Goal: Information Seeking & Learning: Understand process/instructions

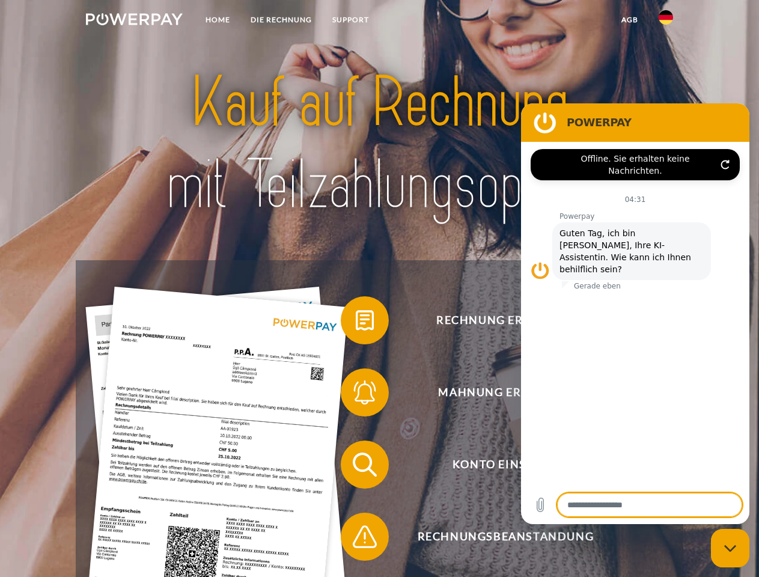
click at [134, 21] on img at bounding box center [134, 19] width 97 height 12
click at [666, 21] on img at bounding box center [666, 17] width 14 height 14
click at [629, 20] on link "agb" at bounding box center [629, 20] width 37 height 22
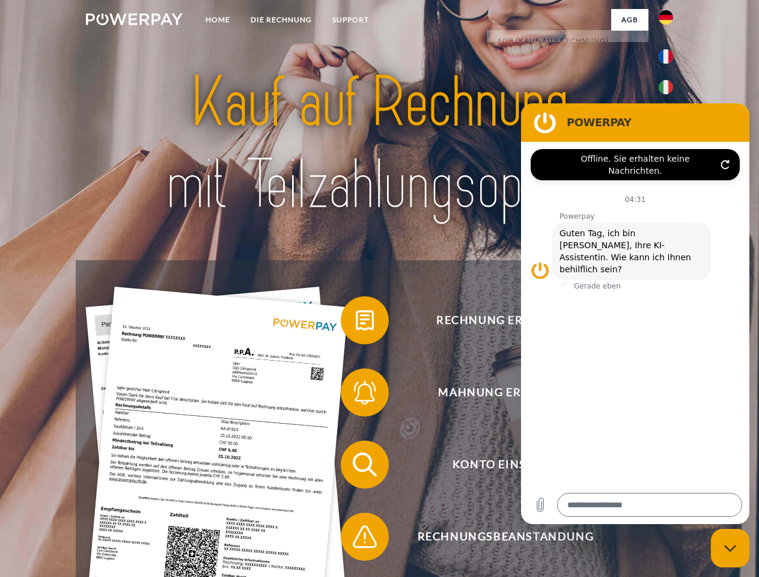
click at [356, 323] on span at bounding box center [347, 320] width 60 height 60
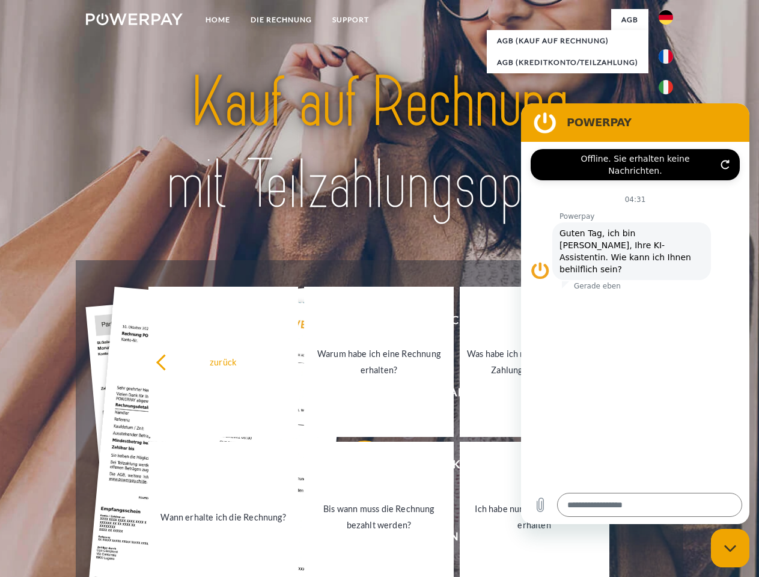
click at [356, 395] on div "Rechnung erhalten? Mahnung erhalten? Konto einsehen" at bounding box center [379, 500] width 607 height 481
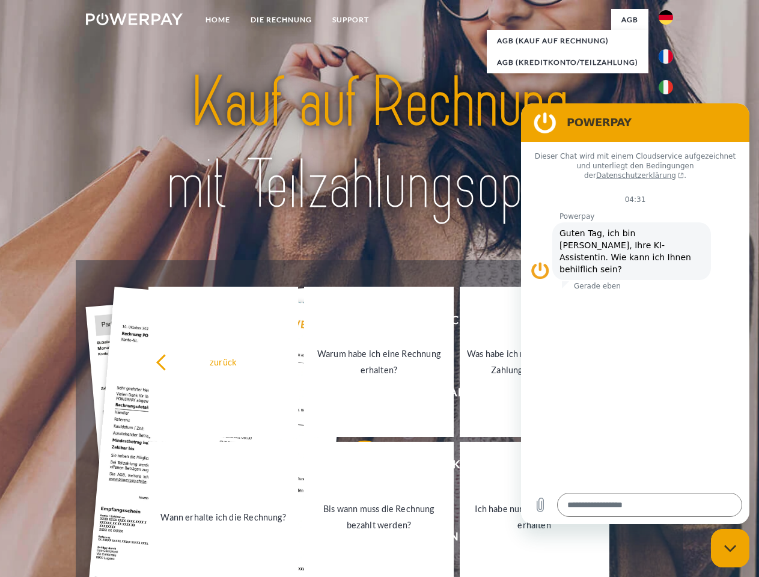
click at [356, 467] on link "Bis wann muss die Rechnung bezahlt werden?" at bounding box center [379, 517] width 150 height 150
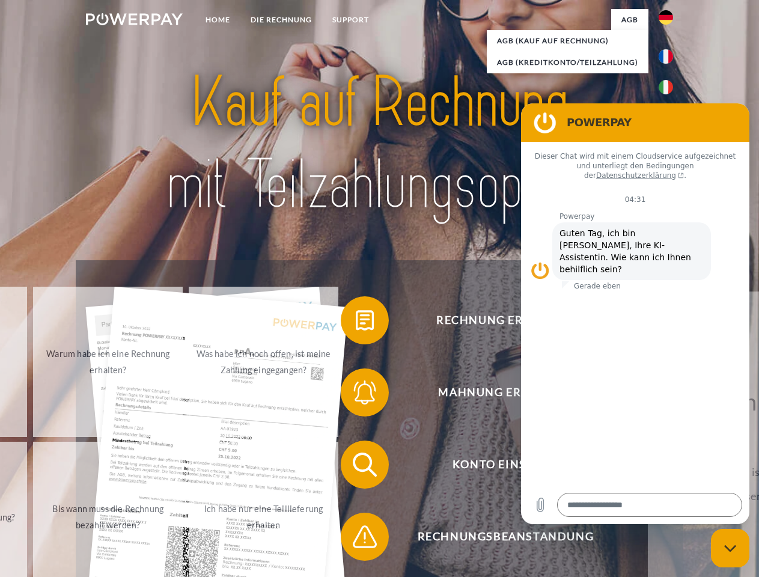
click at [356, 539] on span at bounding box center [347, 537] width 60 height 60
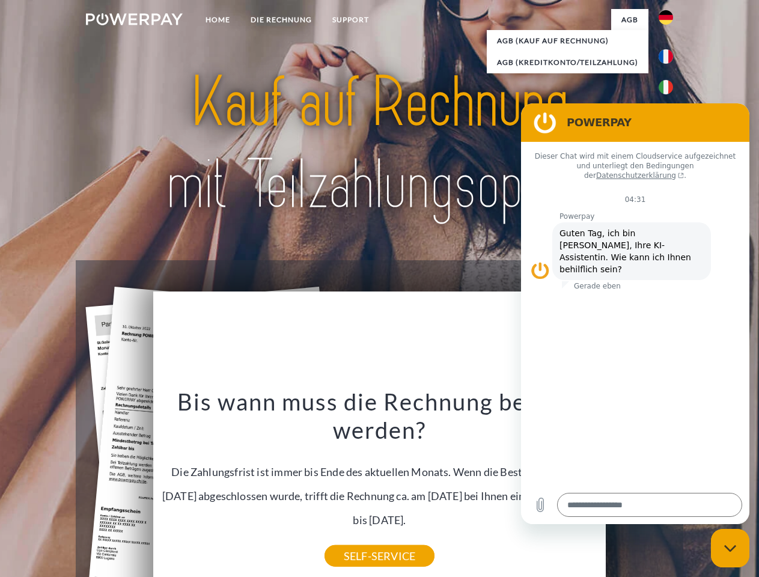
click at [730, 548] on icon "Messaging-Fenster schließen" at bounding box center [730, 549] width 13 height 8
type textarea "*"
